Goal: Information Seeking & Learning: Check status

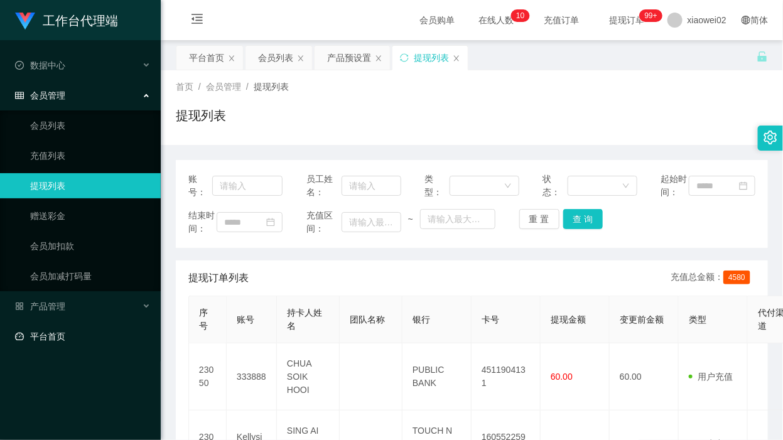
click at [66, 337] on link "平台首页" at bounding box center [83, 336] width 136 height 25
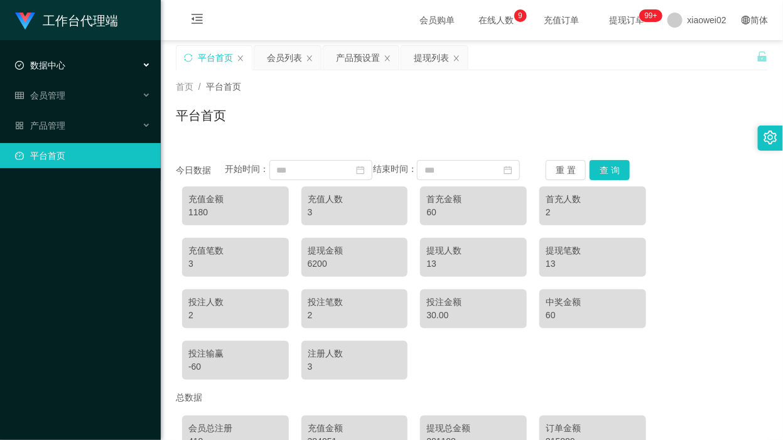
click at [73, 54] on div "数据中心" at bounding box center [80, 65] width 161 height 25
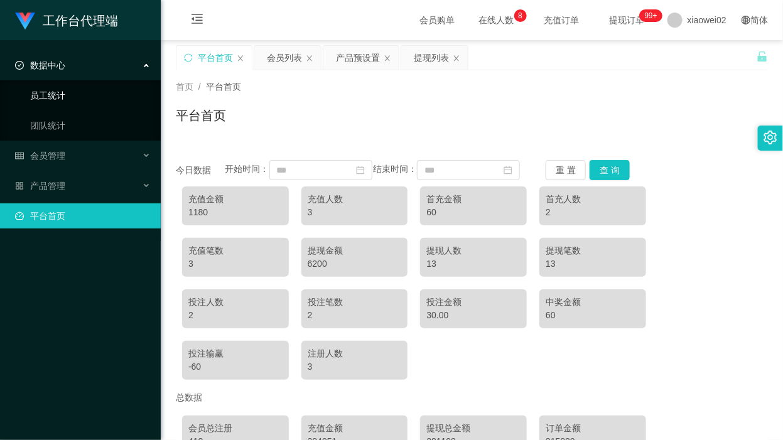
click at [68, 100] on link "员工统计" at bounding box center [90, 95] width 121 height 25
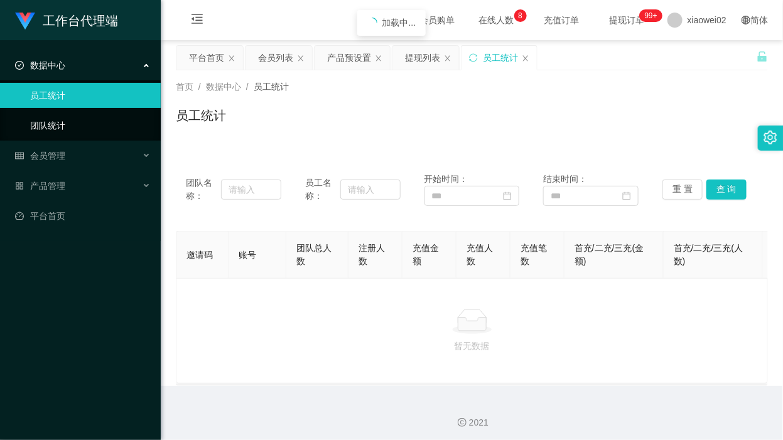
click at [69, 119] on link "团队统计" at bounding box center [90, 125] width 121 height 25
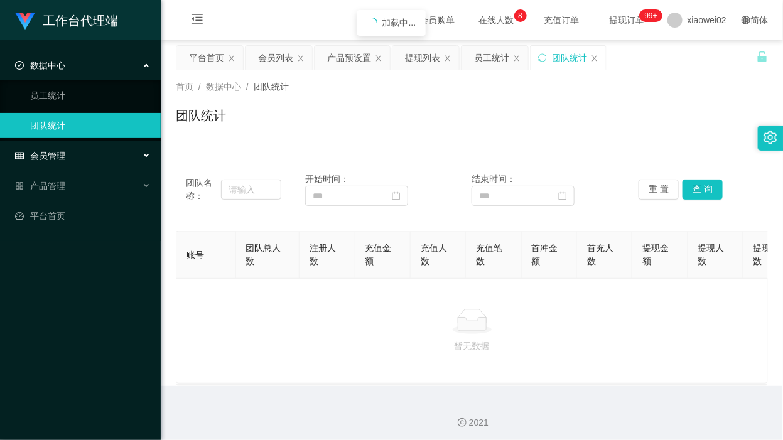
click at [70, 154] on div "会员管理" at bounding box center [80, 155] width 161 height 25
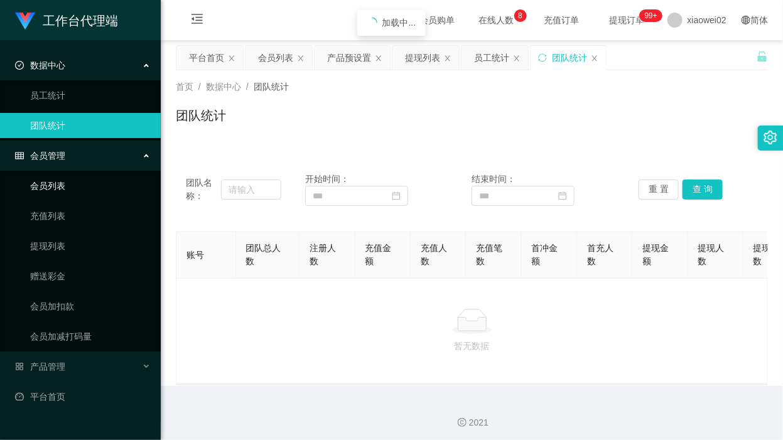
click at [116, 184] on link "会员列表" at bounding box center [90, 185] width 121 height 25
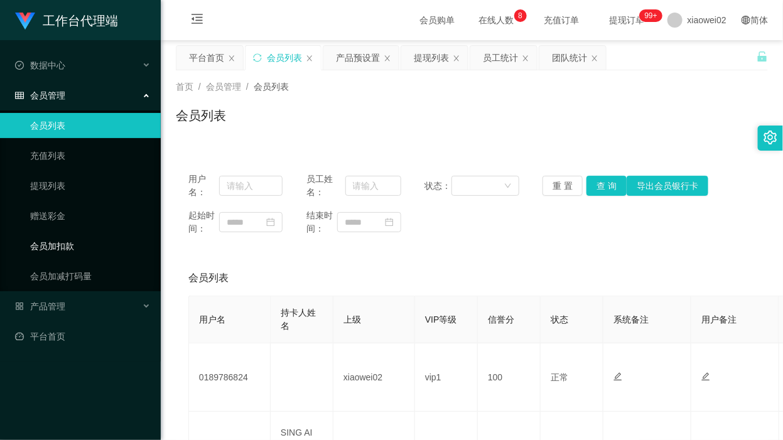
click at [93, 246] on link "会员加扣款" at bounding box center [90, 246] width 121 height 25
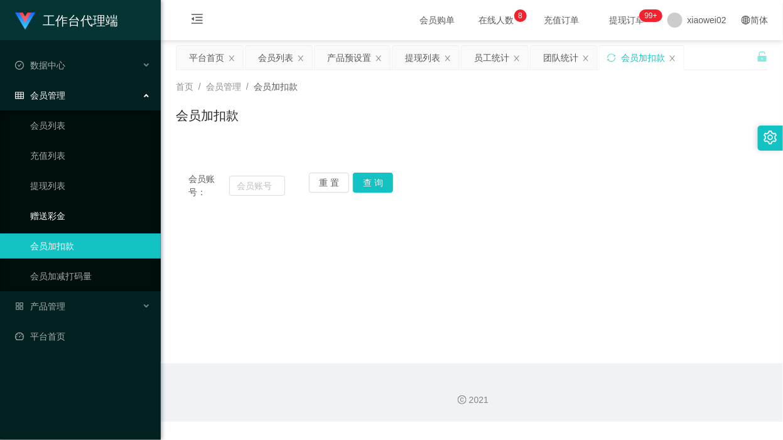
click at [82, 207] on link "赠送彩金" at bounding box center [90, 216] width 121 height 25
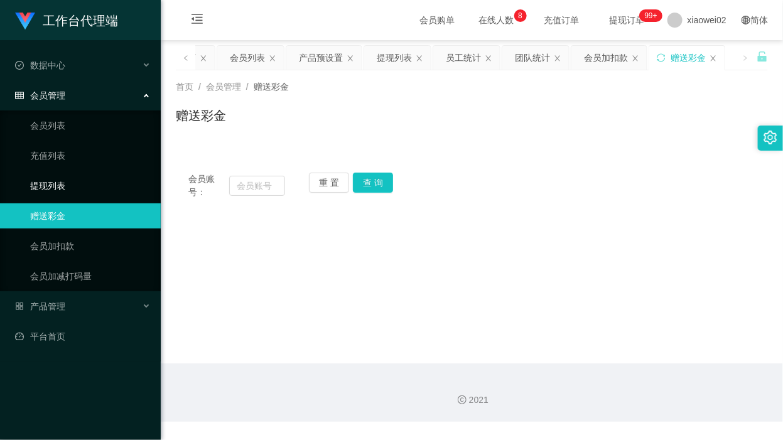
click at [90, 176] on link "提现列表" at bounding box center [90, 185] width 121 height 25
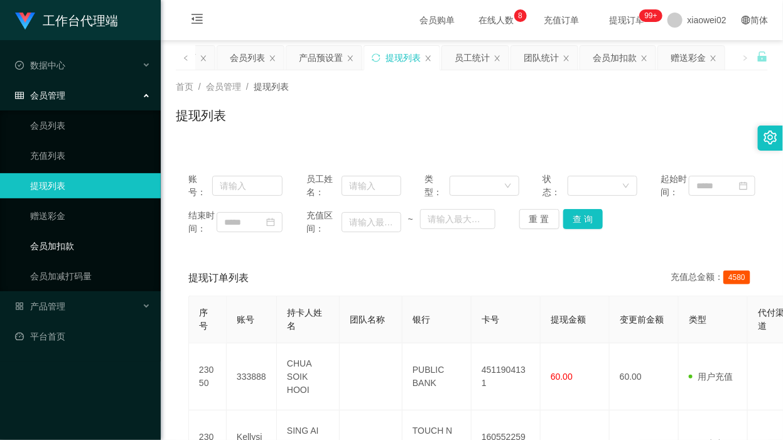
click at [86, 244] on link "会员加扣款" at bounding box center [90, 246] width 121 height 25
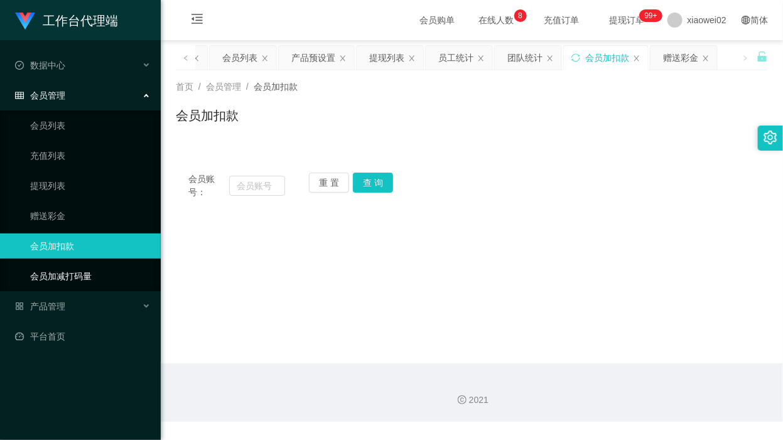
click at [82, 275] on link "会员加减打码量" at bounding box center [90, 276] width 121 height 25
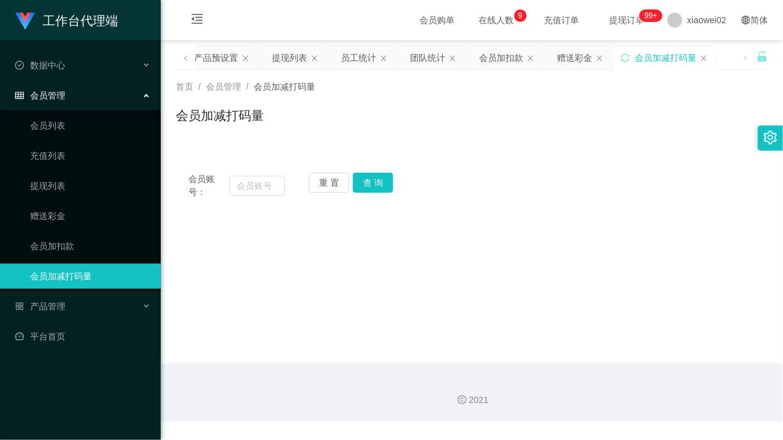
click at [60, 320] on li "产品管理" at bounding box center [80, 308] width 161 height 28
click at [64, 308] on span "产品管理" at bounding box center [40, 306] width 50 height 10
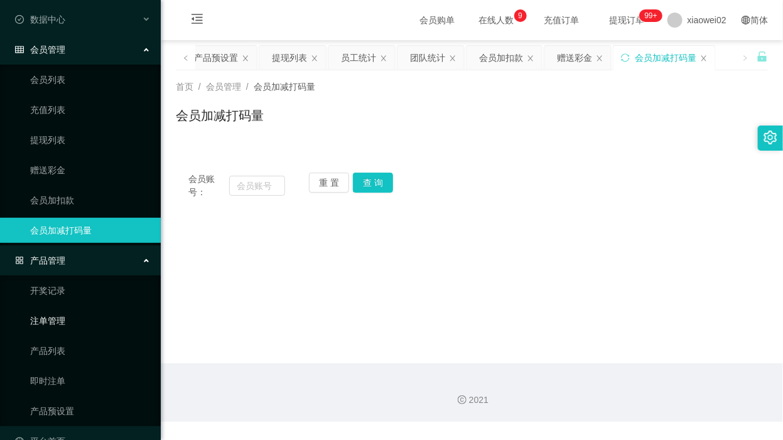
scroll to position [72, 0]
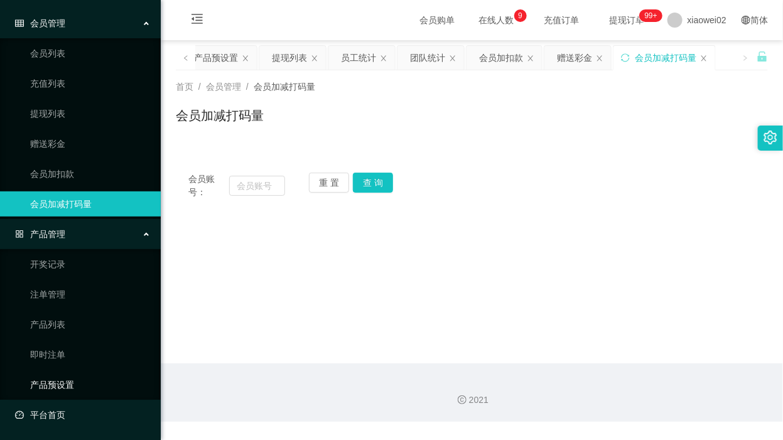
click at [83, 407] on link "平台首页" at bounding box center [83, 415] width 136 height 25
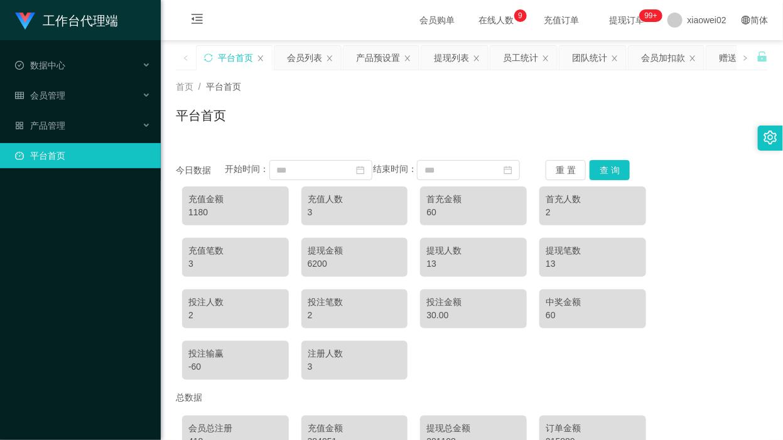
click at [214, 206] on div "充值金额" at bounding box center [235, 199] width 94 height 13
drag, startPoint x: 214, startPoint y: 214, endPoint x: 412, endPoint y: 89, distance: 233.7
click at [412, 89] on div "首页 / 平台首页 /" at bounding box center [472, 86] width 592 height 13
click at [604, 176] on button "查 询" at bounding box center [610, 170] width 40 height 20
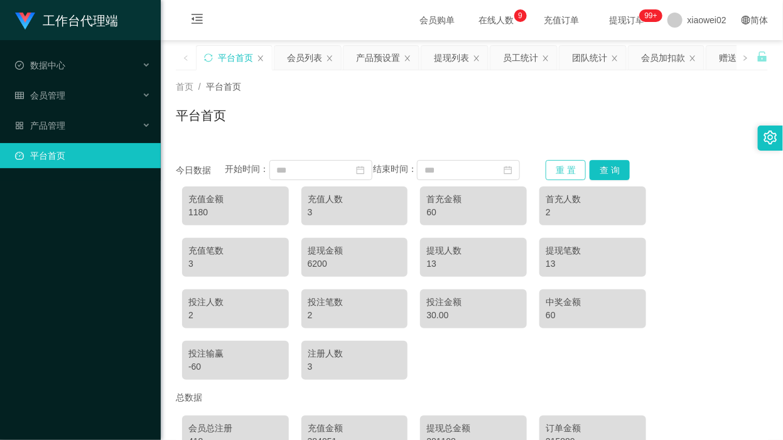
click at [570, 176] on button "重 置" at bounding box center [566, 170] width 40 height 20
click at [303, 180] on input at bounding box center [320, 170] width 103 height 20
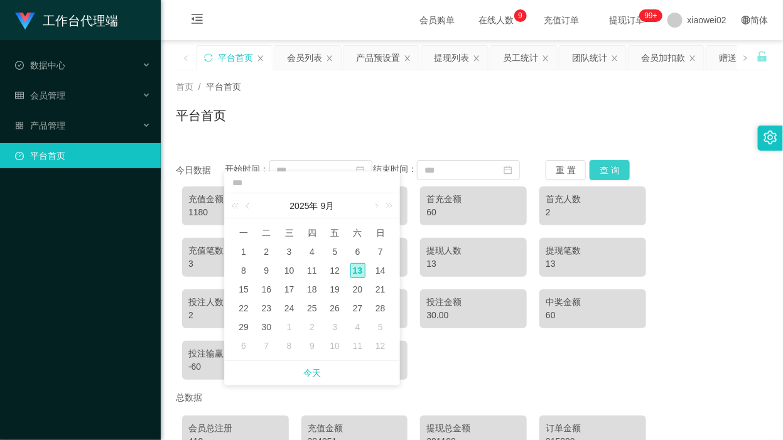
click at [604, 176] on button "查 询" at bounding box center [610, 170] width 40 height 20
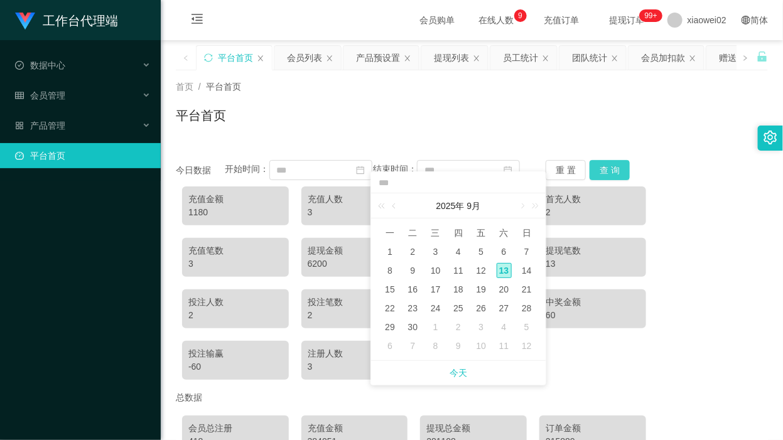
click at [604, 176] on button "查 询" at bounding box center [610, 170] width 40 height 20
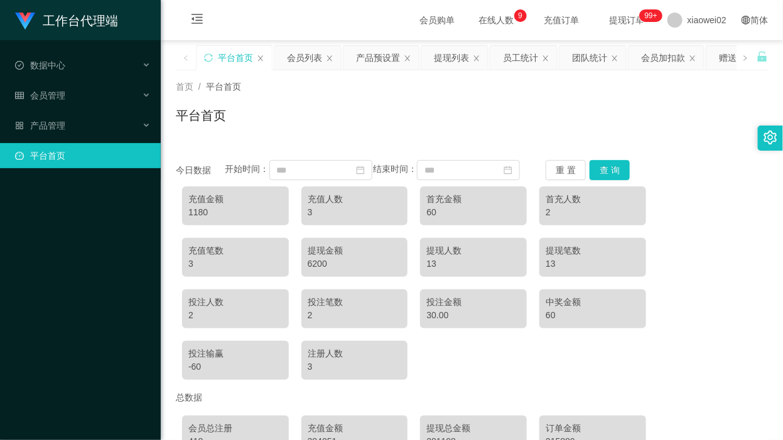
click at [576, 140] on div "首页 / 平台首页 / 平台首页" at bounding box center [472, 107] width 622 height 75
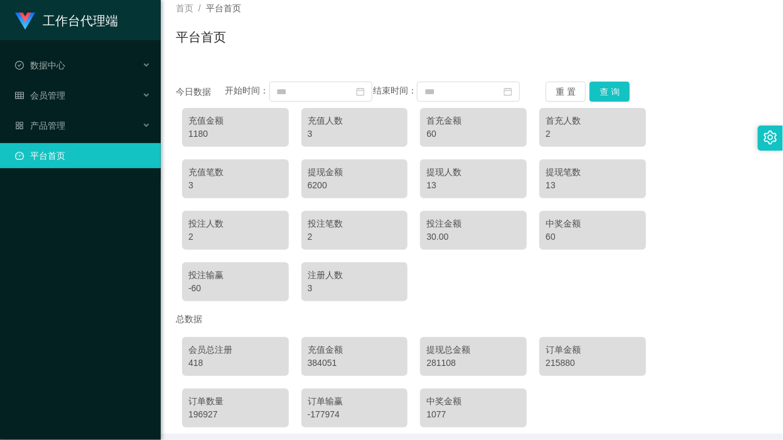
click at [526, 305] on div "充值金额 1180 充值人数 3 首充金额 60 首充人数 2 充值笔数 3 提现金额 6200 提现人数 13 提现笔数 13 投注人数 2 投注笔数 2 …" at bounding box center [472, 205] width 592 height 206
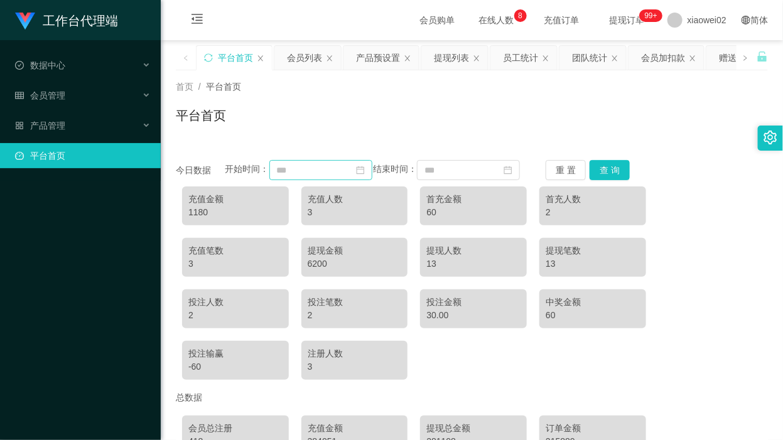
click at [356, 175] on icon "图标: calendar" at bounding box center [360, 170] width 8 height 8
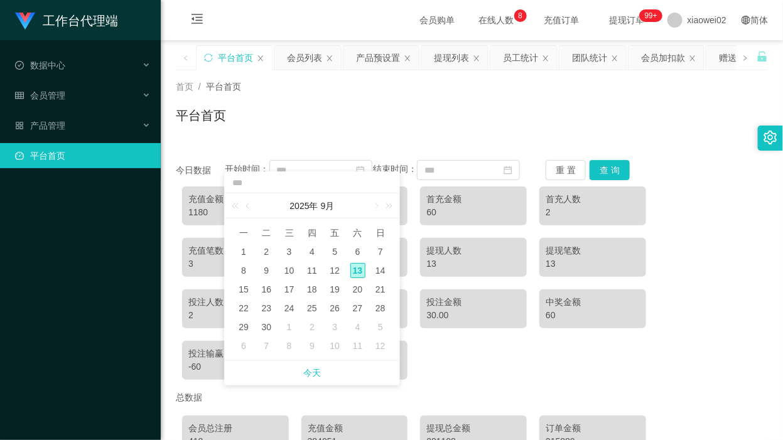
click at [357, 271] on div "13" at bounding box center [357, 270] width 15 height 15
type input "**********"
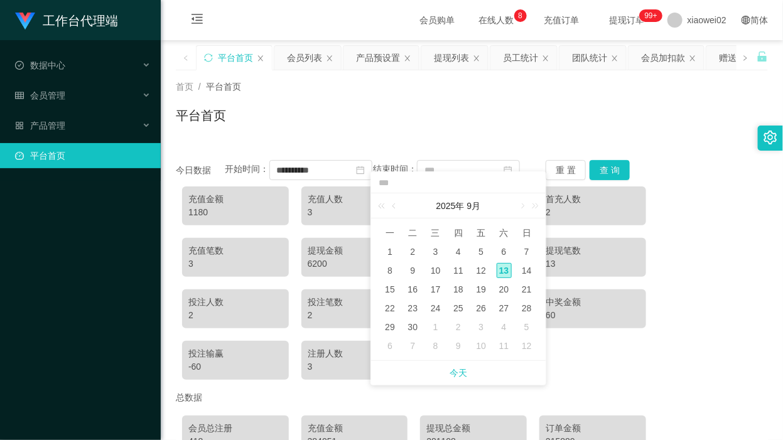
click at [503, 268] on div "13" at bounding box center [504, 270] width 15 height 15
type input "**********"
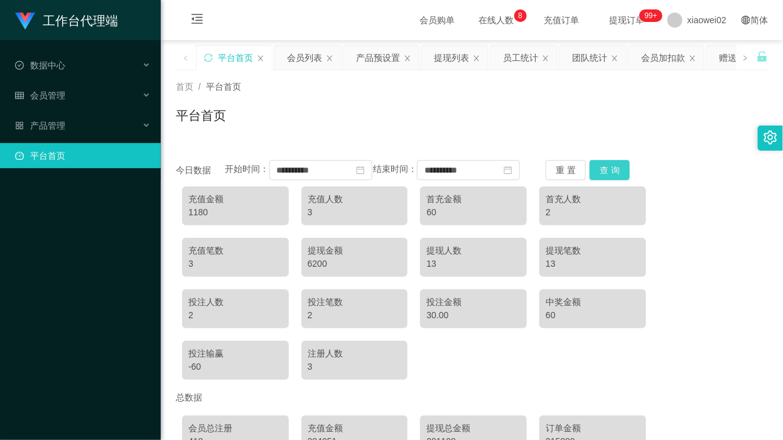
click at [600, 173] on button "查 询" at bounding box center [610, 170] width 40 height 20
click at [356, 175] on icon "图标: close-circle" at bounding box center [360, 170] width 9 height 9
click at [356, 175] on icon "图标: calendar" at bounding box center [360, 170] width 9 height 9
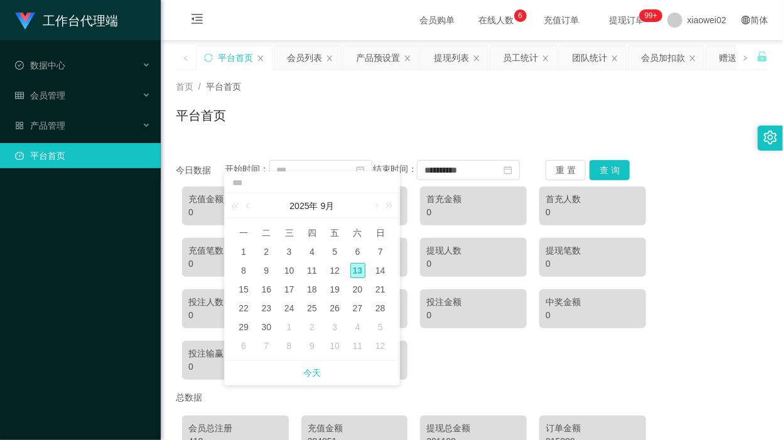
click at [328, 377] on span "今天" at bounding box center [312, 373] width 160 height 24
click at [319, 371] on link "今天" at bounding box center [312, 373] width 18 height 24
type input "**********"
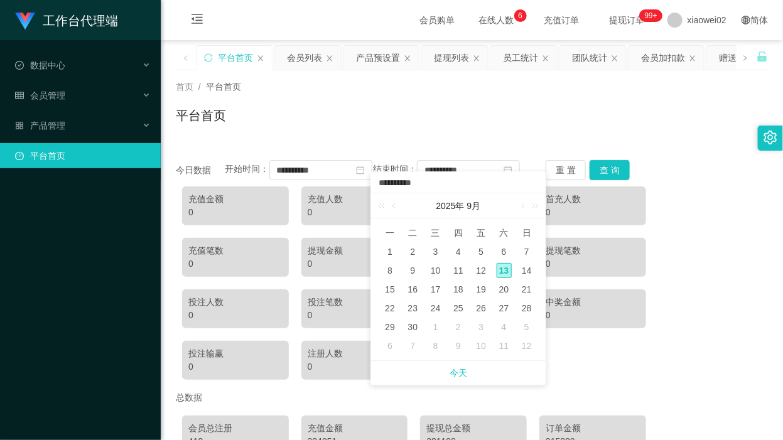
drag, startPoint x: 590, startPoint y: 369, endPoint x: 590, endPoint y: 335, distance: 33.9
click at [590, 369] on div "充值金额 0 充值人数 0 首充金额 0 首充人数 0 充值笔数 0 提现金额 0 提现人数 0 提现笔数 0 投注人数 0 投注笔数 0 投注金额 0 中奖…" at bounding box center [472, 283] width 592 height 206
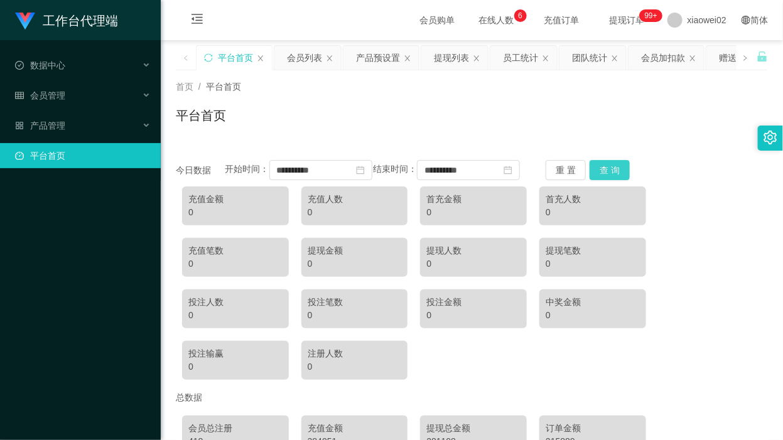
click at [619, 179] on button "查 询" at bounding box center [610, 170] width 40 height 20
click at [578, 178] on button "重 置" at bounding box center [566, 170] width 40 height 20
